Goal: Transaction & Acquisition: Purchase product/service

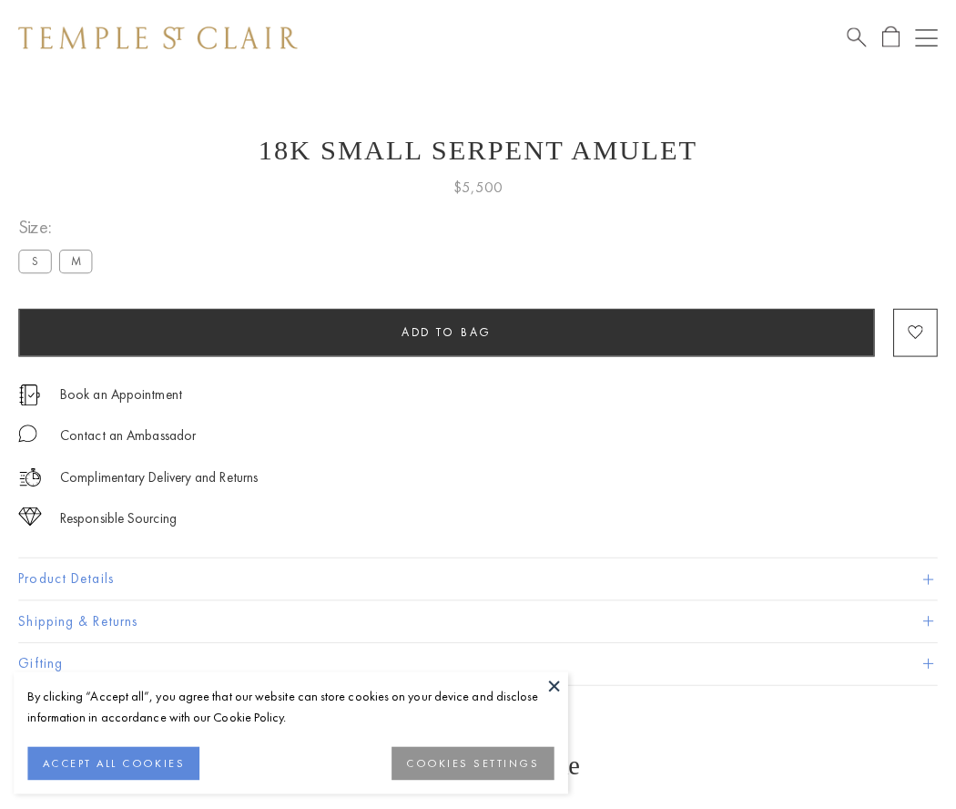
scroll to position [71, 0]
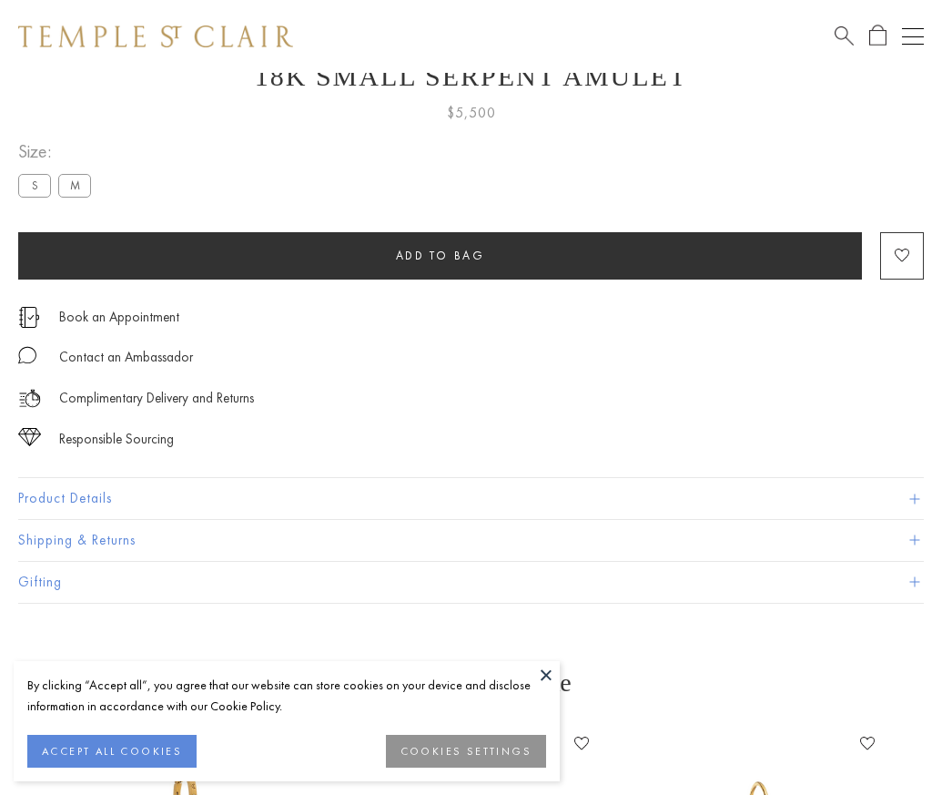
click at [440, 255] on span "Add to bag" at bounding box center [440, 255] width 89 height 15
